Goal: Task Accomplishment & Management: Use online tool/utility

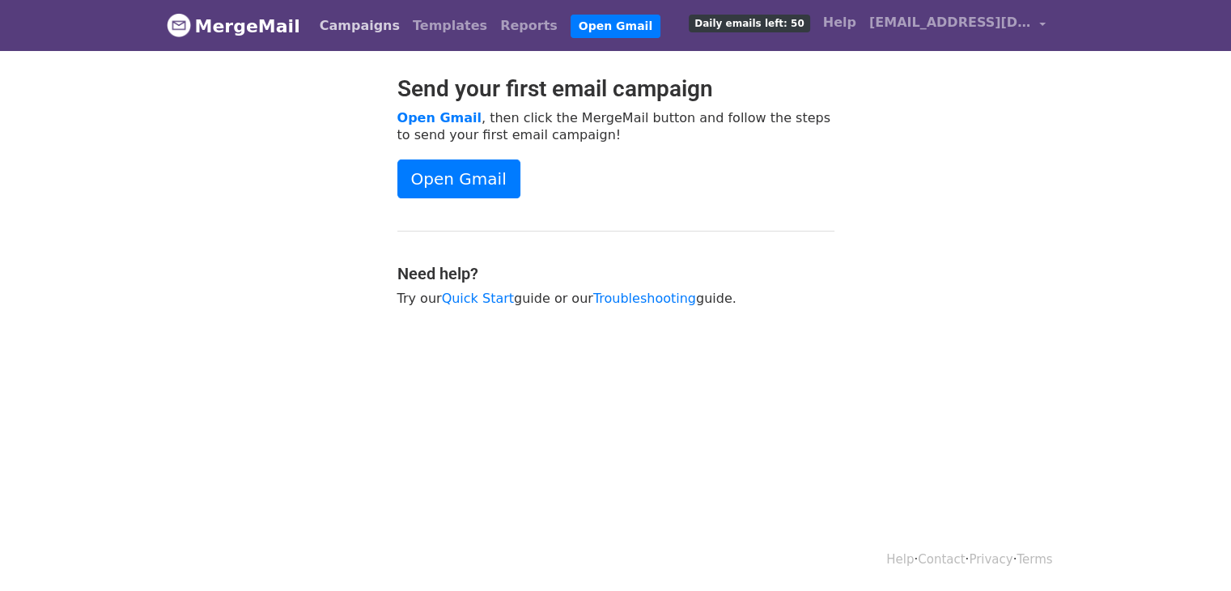
click at [362, 32] on link "Campaigns" at bounding box center [359, 26] width 93 height 32
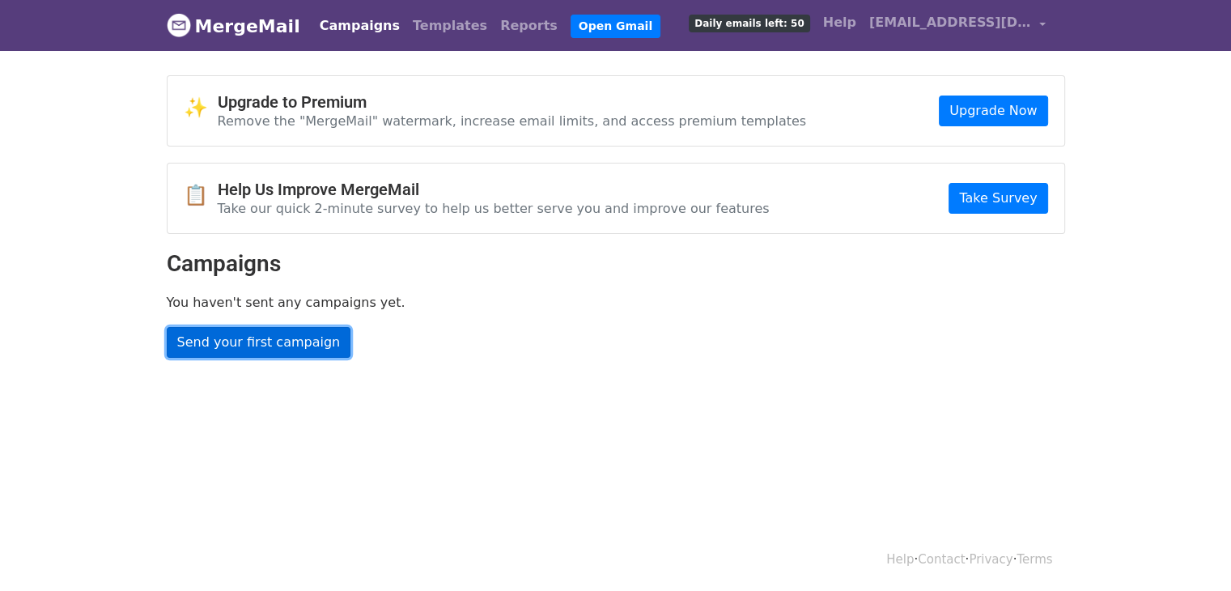
click at [269, 333] on link "Send your first campaign" at bounding box center [259, 342] width 184 height 31
